Goal: Book appointment/travel/reservation

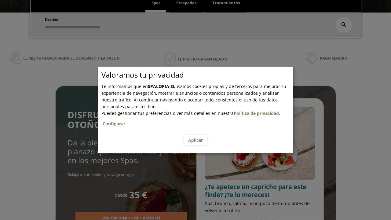
scroll to position [104, 0]
click at [186, 3] on span "Escapadas" at bounding box center [186, 3] width 20 height 6
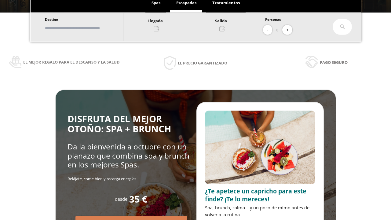
click at [86, 28] on input "text" at bounding box center [81, 28] width 76 height 11
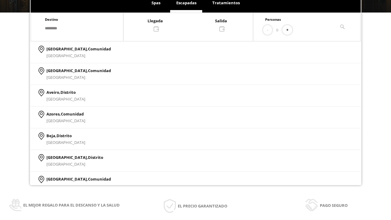
click at [194, 24] on div at bounding box center [188, 24] width 130 height 15
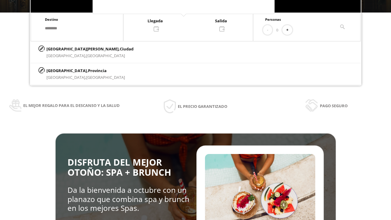
scroll to position [0, 0]
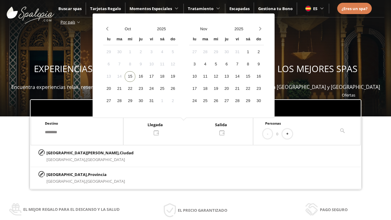
click at [157, 76] on div "17" at bounding box center [151, 76] width 11 height 11
click at [167, 76] on div "18" at bounding box center [162, 76] width 11 height 11
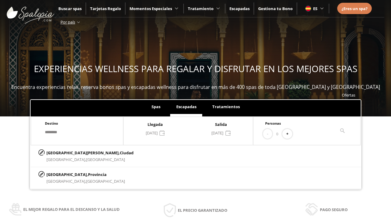
click at [289, 134] on button "+" at bounding box center [287, 134] width 10 height 10
click at [77, 153] on p "[GEOGRAPHIC_DATA][PERSON_NAME], [GEOGRAPHIC_DATA]" at bounding box center [89, 152] width 87 height 7
type input "**********"
